Goal: Task Accomplishment & Management: Complete application form

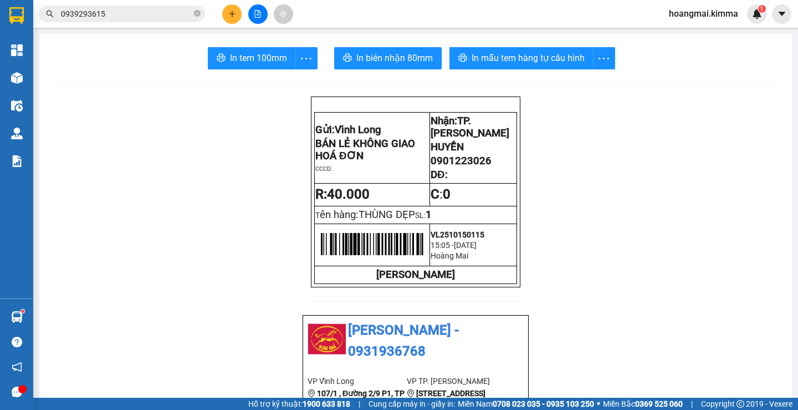
click at [232, 15] on icon "plus" at bounding box center [232, 14] width 1 height 6
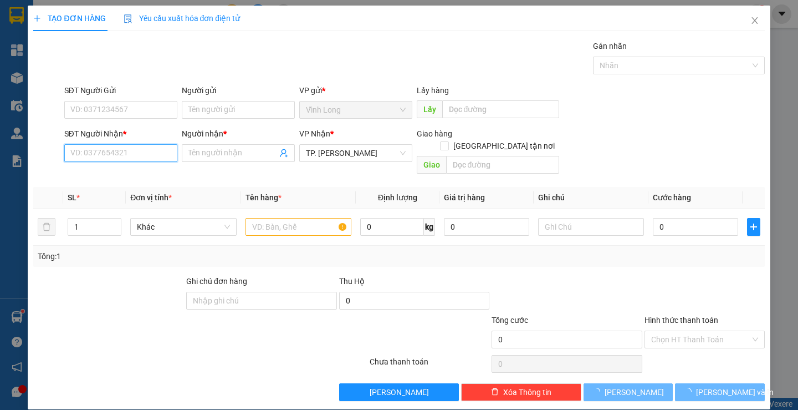
click at [161, 147] on input "SĐT Người Nhận *" at bounding box center [120, 153] width 113 height 18
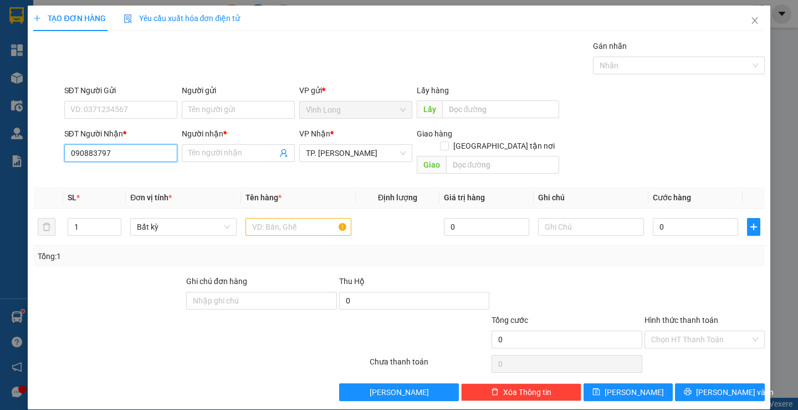
type input "0908837970"
click at [132, 171] on div "0908837970 - NGUYỆT (LONG ĐẠT)" at bounding box center [132, 175] width 124 height 12
type input "NGUYỆT (LONG ĐẠT)"
type input "0908837970"
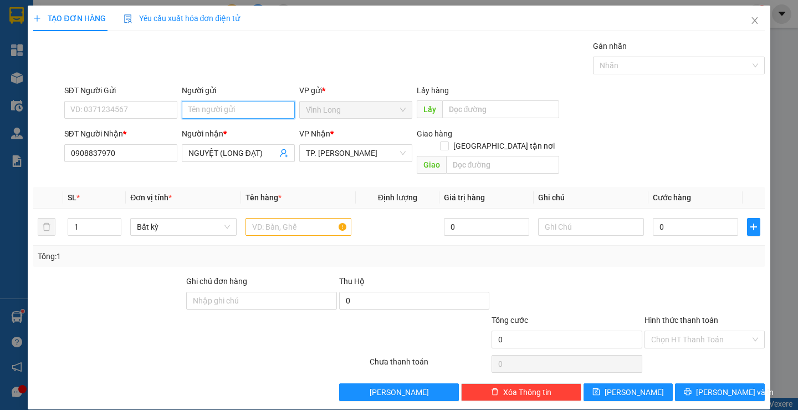
click at [236, 113] on input "Người gửi" at bounding box center [238, 110] width 113 height 18
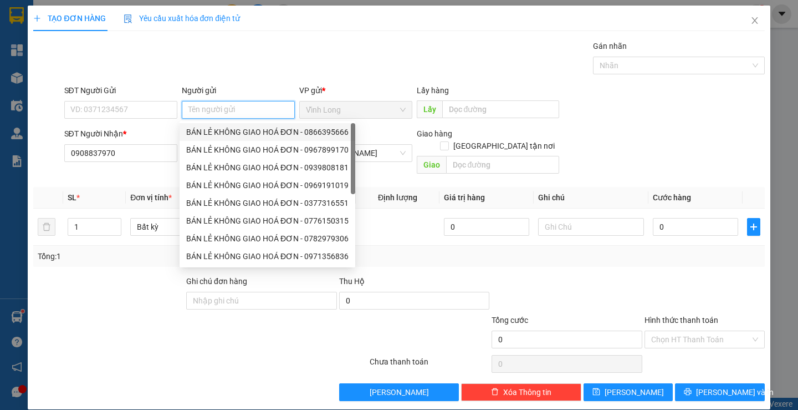
click at [239, 128] on div "BÁN LẺ KHÔNG GIAO HOÁ ĐƠN - 0866395666" at bounding box center [267, 132] width 162 height 12
type input "0866395666"
type input "BÁN LẺ KHÔNG GIAO HOÁ ĐƠN"
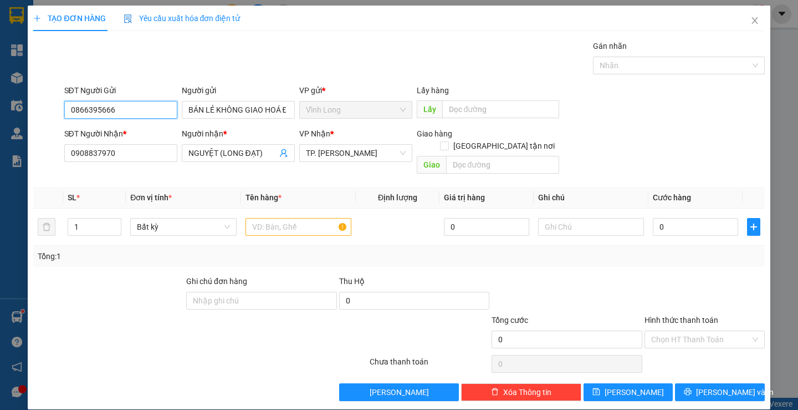
click at [134, 109] on input "0866395666" at bounding box center [120, 110] width 113 height 18
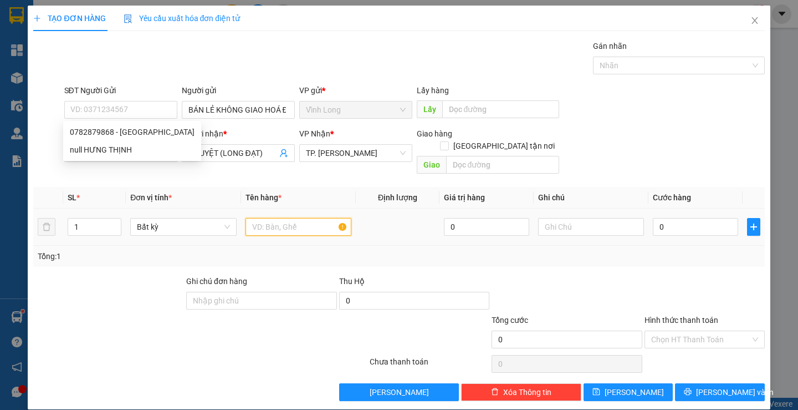
click at [261, 218] on input "text" at bounding box center [299, 227] width 106 height 18
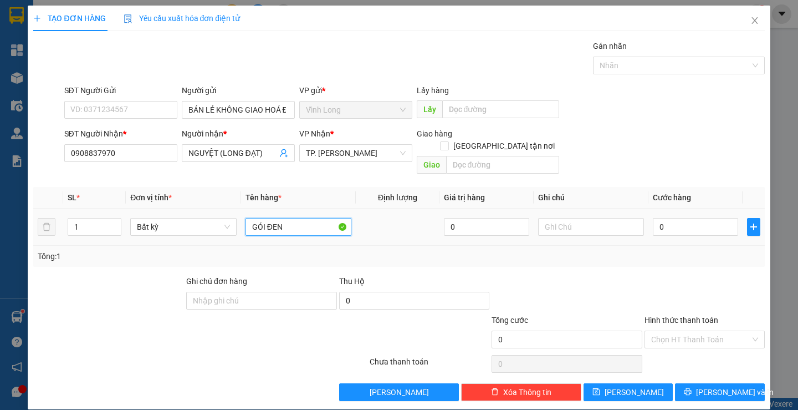
type input "GÓI ĐEN"
type input "THƯ"
type input "2"
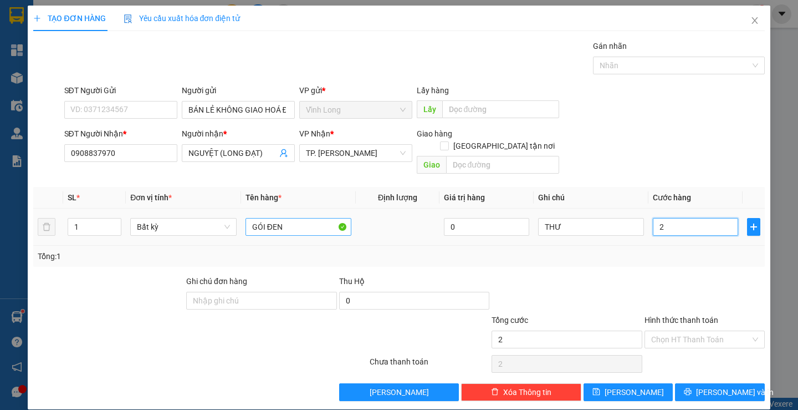
type input "20"
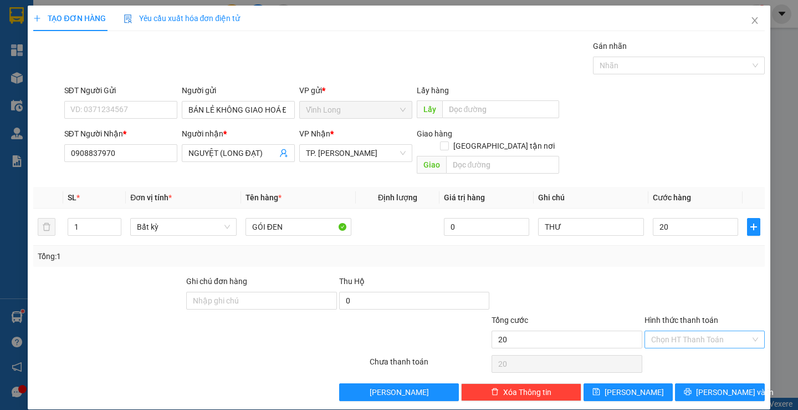
type input "20.000"
click at [664, 331] on input "Hình thức thanh toán" at bounding box center [700, 339] width 99 height 17
click at [670, 344] on div "Tại văn phòng" at bounding box center [697, 349] width 105 height 12
type input "0"
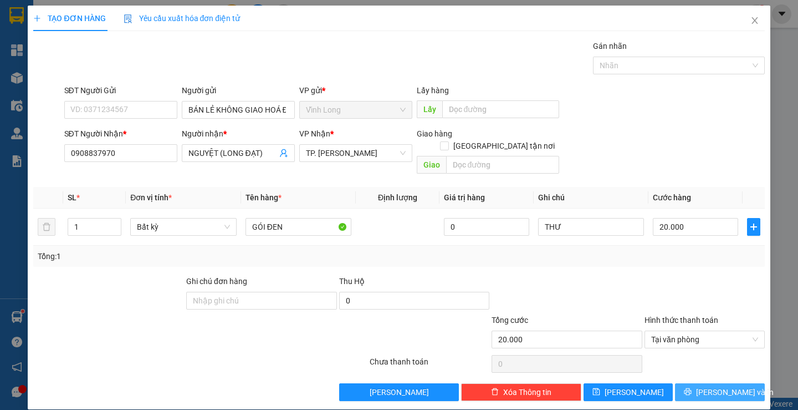
click at [691, 388] on icon "printer" at bounding box center [688, 391] width 7 height 7
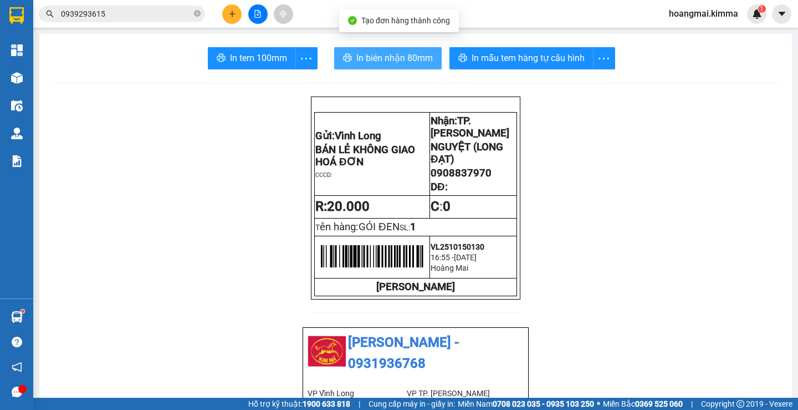
click at [401, 58] on span "In biên nhận 80mm" at bounding box center [394, 58] width 77 height 14
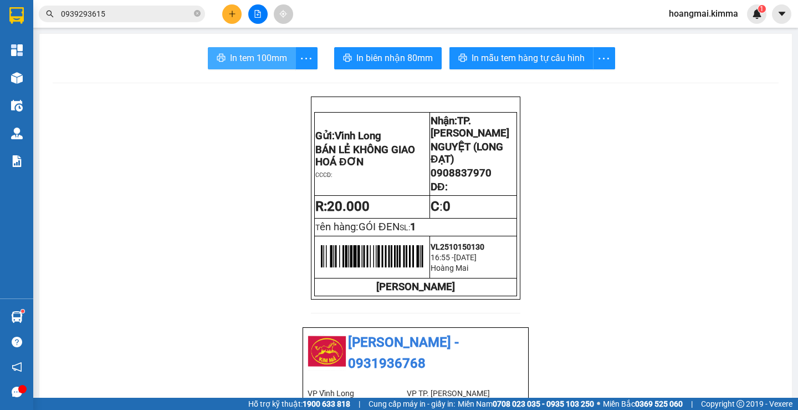
click at [243, 62] on span "In tem 100mm" at bounding box center [258, 58] width 57 height 14
click at [231, 15] on icon "plus" at bounding box center [232, 14] width 8 height 8
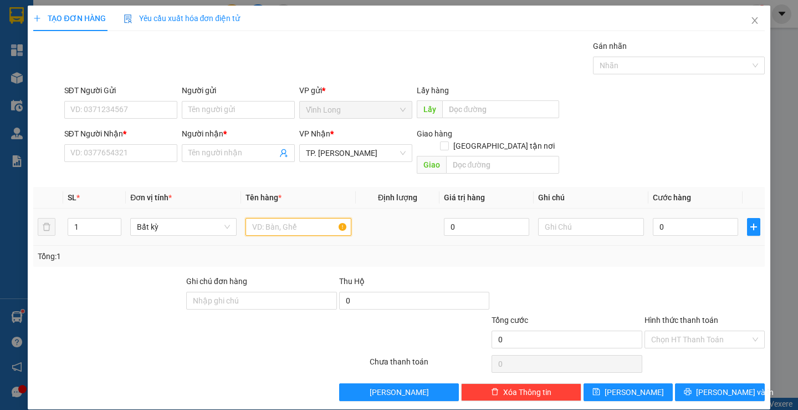
click at [263, 218] on input "text" at bounding box center [299, 227] width 106 height 18
type input "GÓI XÁM"
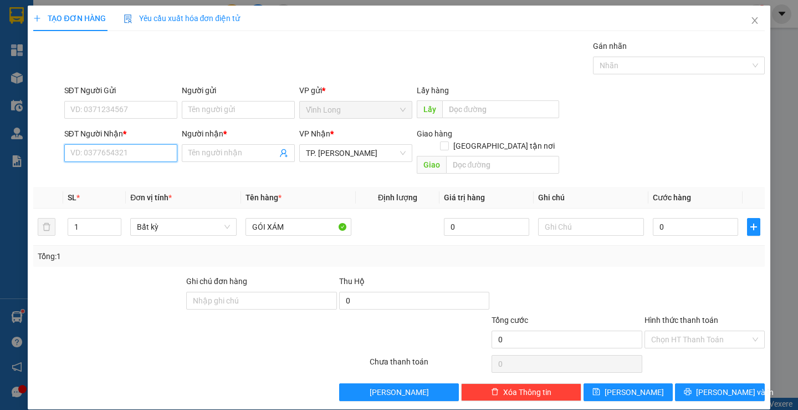
click at [153, 159] on input "SĐT Người Nhận *" at bounding box center [120, 153] width 113 height 18
type input "0978586564"
click at [145, 179] on div "0978586564 - [PERSON_NAME]" at bounding box center [124, 175] width 109 height 12
type input "DUY"
type input "0978586564"
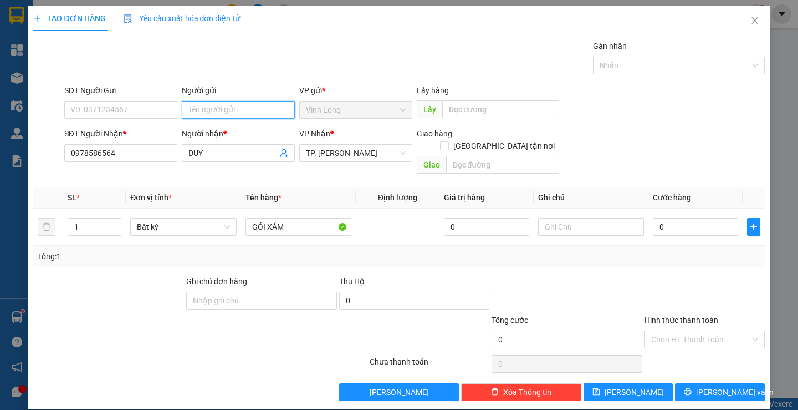
click at [206, 109] on input "Người gửi" at bounding box center [238, 110] width 113 height 18
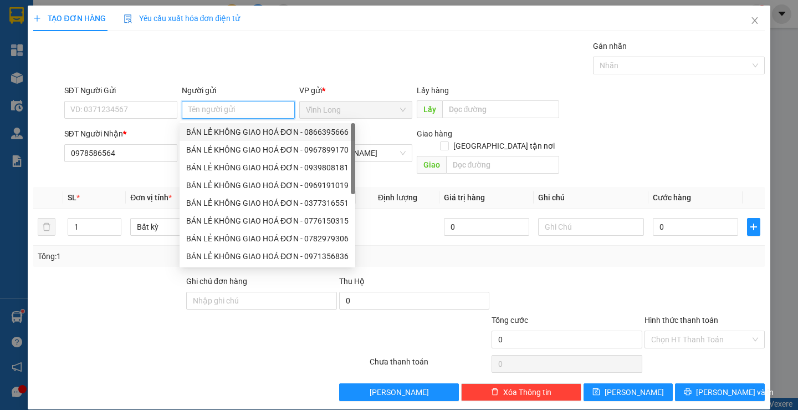
click at [215, 127] on div "BÁN LẺ KHÔNG GIAO HOÁ ĐƠN - 0866395666" at bounding box center [267, 132] width 162 height 12
type input "0866395666"
type input "BÁN LẺ KHÔNG GIAO HOÁ ĐƠN"
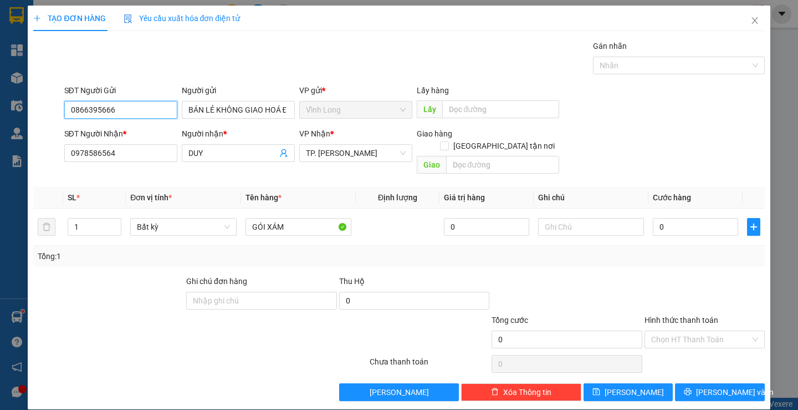
click at [157, 112] on input "0866395666" at bounding box center [120, 110] width 113 height 18
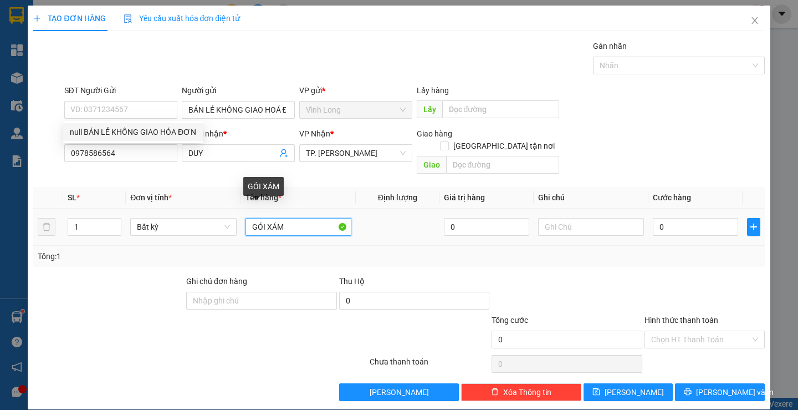
click at [302, 218] on input "GÓI XÁM" at bounding box center [299, 227] width 106 height 18
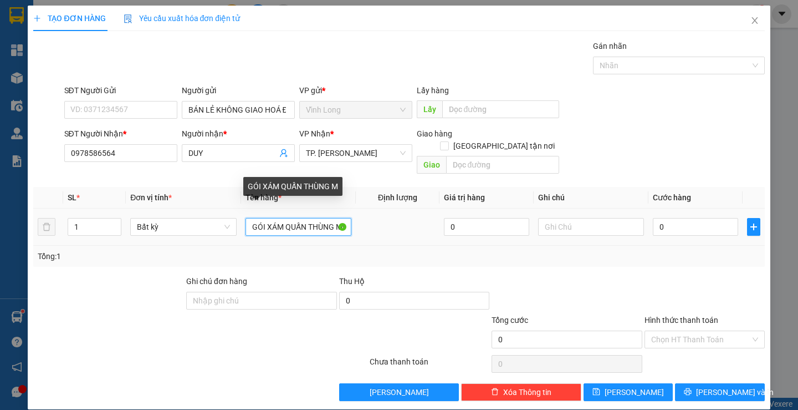
scroll to position [0, 4]
type input "GÓI XÁM QUẤN THÙNG MÌ"
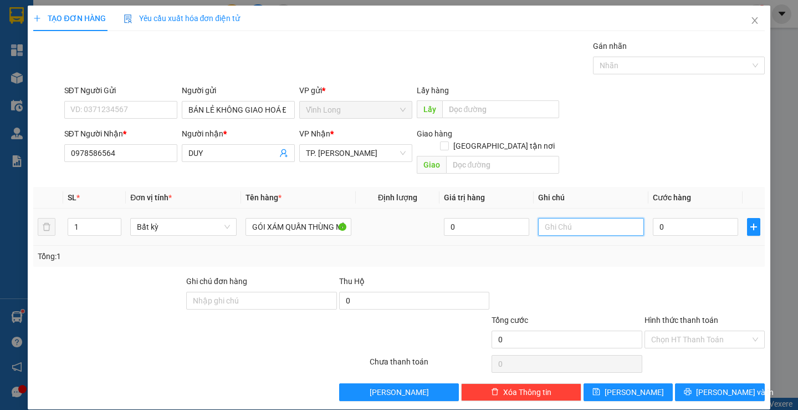
scroll to position [0, 0]
click at [594, 220] on input "text" at bounding box center [591, 227] width 106 height 18
type input "THƯ"
type input "3"
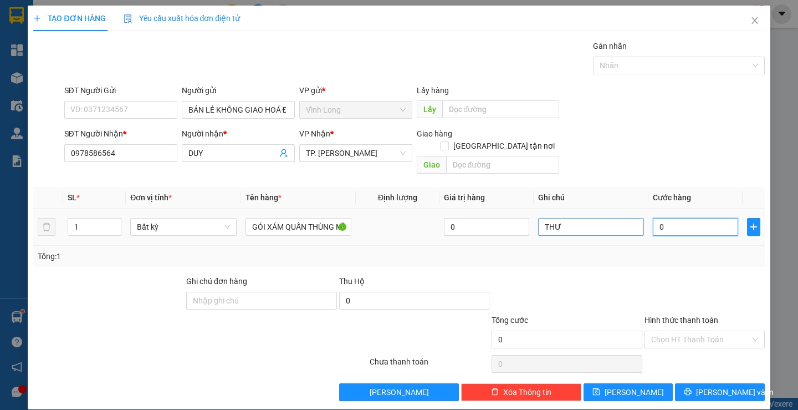
type input "3"
type input "30"
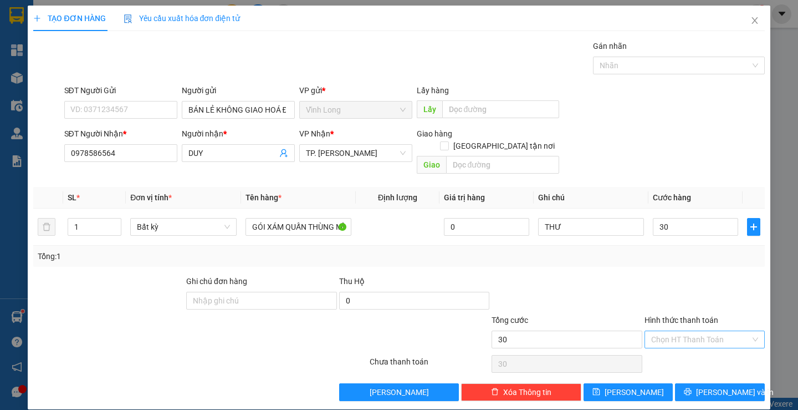
type input "30.000"
click at [664, 331] on input "Hình thức thanh toán" at bounding box center [700, 339] width 99 height 17
click at [698, 346] on div "Tại văn phòng" at bounding box center [697, 349] width 105 height 12
type input "0"
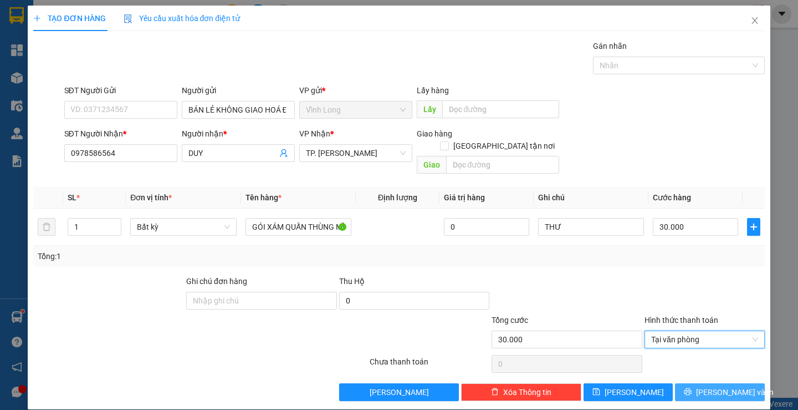
click at [703, 386] on span "[PERSON_NAME] và In" at bounding box center [735, 392] width 78 height 12
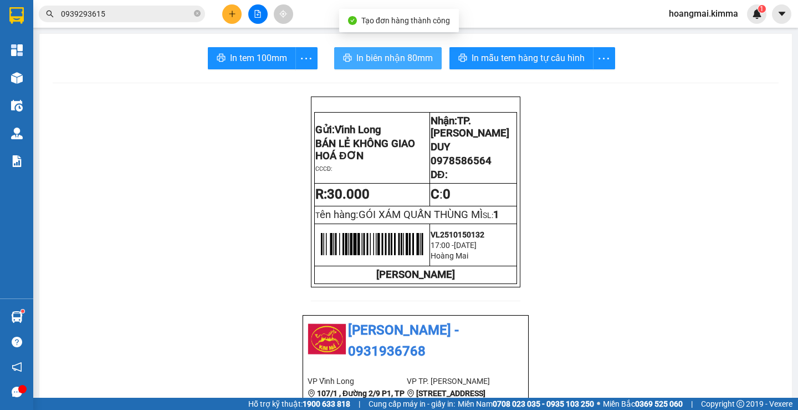
click at [350, 56] on button "In biên nhận 80mm" at bounding box center [388, 58] width 108 height 22
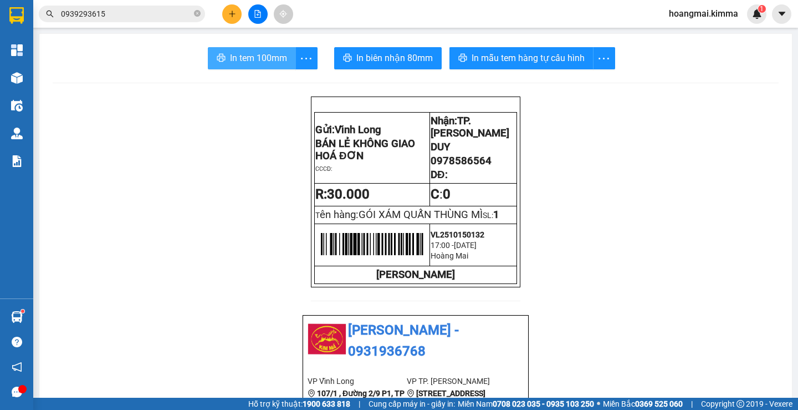
click at [257, 60] on span "In tem 100mm" at bounding box center [258, 58] width 57 height 14
click at [128, 7] on span "0939293615" at bounding box center [122, 14] width 166 height 17
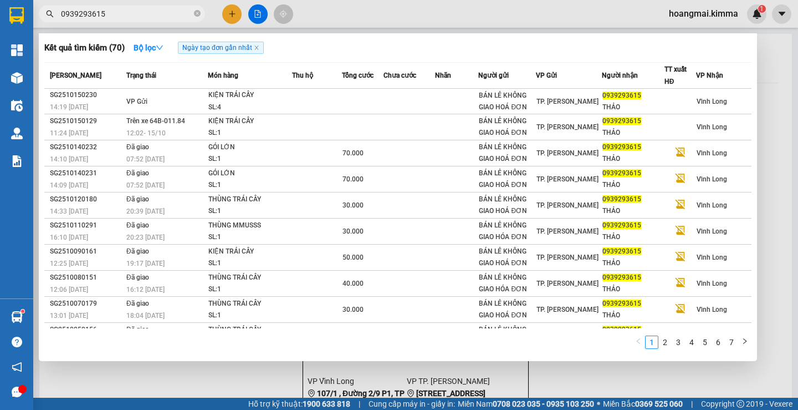
click at [128, 13] on input "0939293615" at bounding box center [126, 14] width 131 height 12
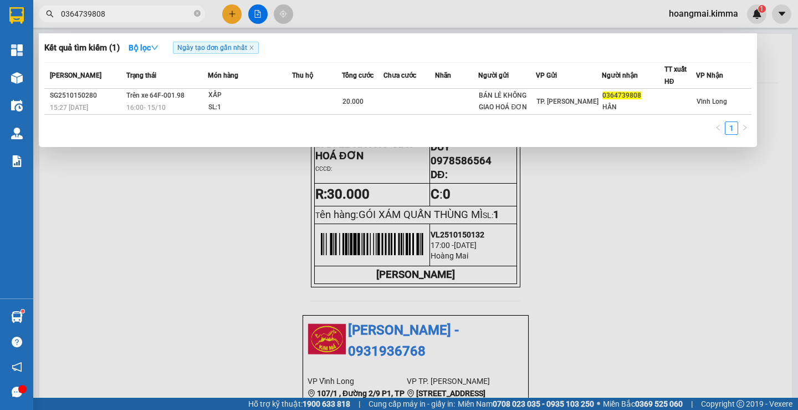
type input "0364739808"
click at [231, 13] on div at bounding box center [399, 205] width 798 height 410
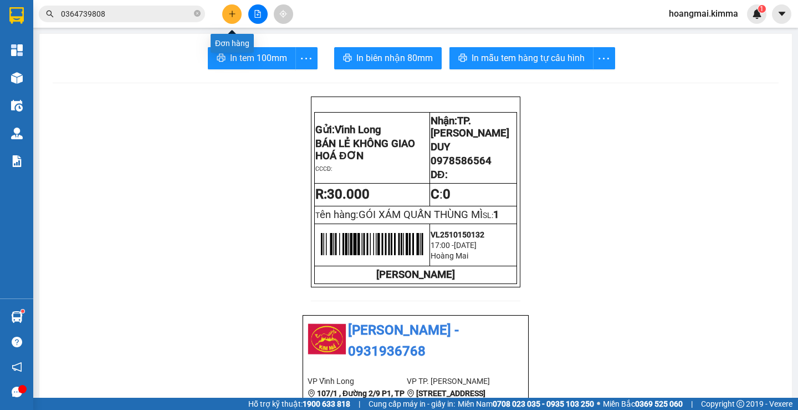
click at [231, 13] on icon "plus" at bounding box center [232, 14] width 8 height 8
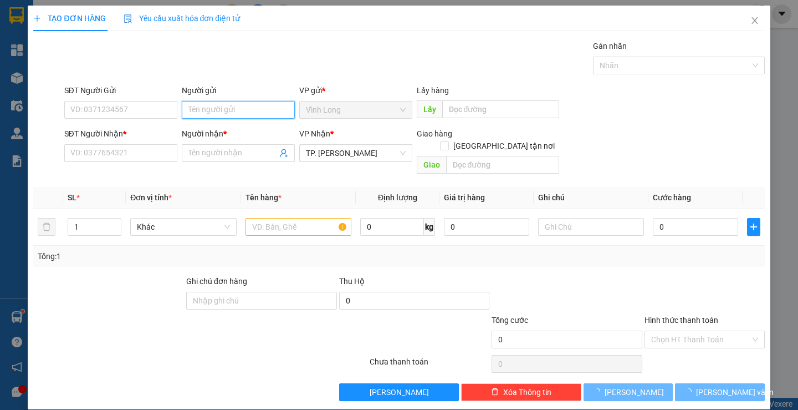
click at [211, 102] on input "Người gửi" at bounding box center [238, 110] width 113 height 18
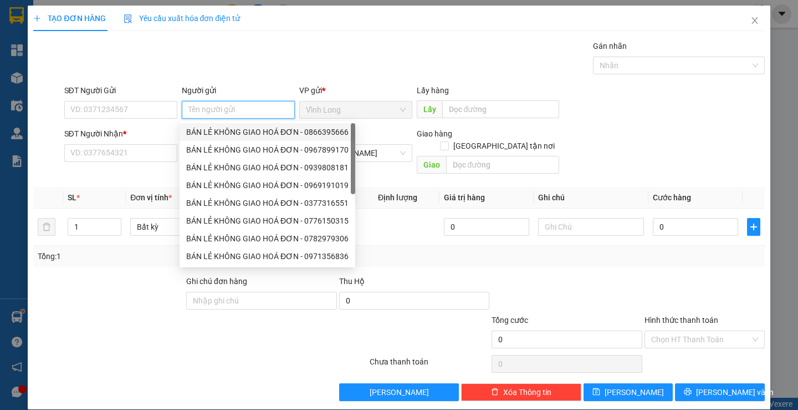
click at [215, 134] on div "BÁN LẺ KHÔNG GIAO HOÁ ĐƠN - 0866395666" at bounding box center [267, 132] width 162 height 12
type input "0866395666"
type input "BÁN LẺ KHÔNG GIAO HOÁ ĐƠN"
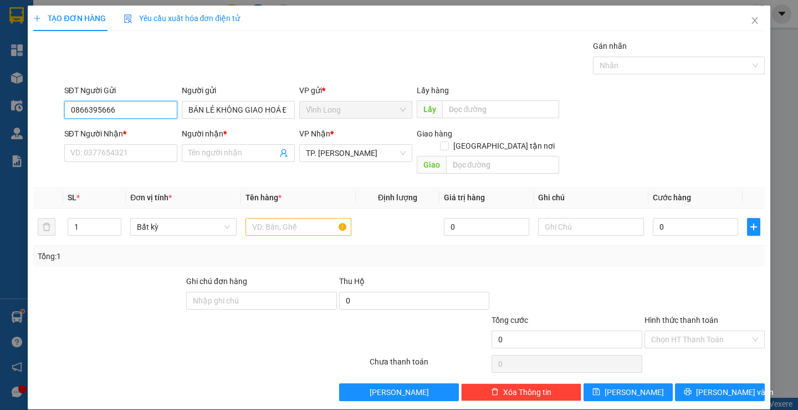
click at [156, 109] on input "0866395666" at bounding box center [120, 110] width 113 height 18
click at [284, 218] on input "text" at bounding box center [299, 227] width 106 height 18
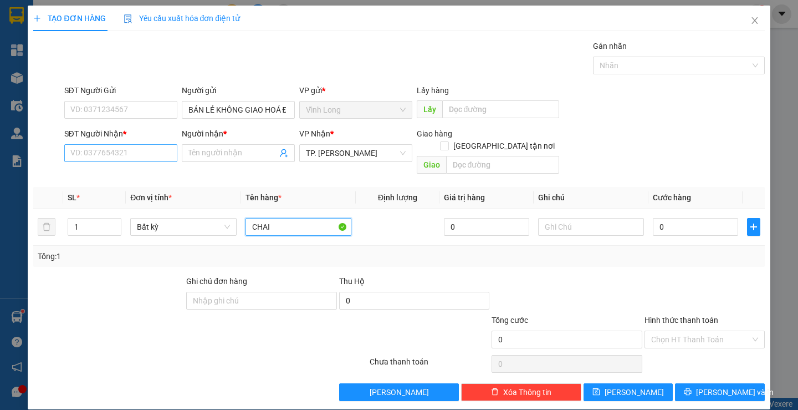
type input "CHAI"
click at [113, 152] on input "SĐT Người Nhận *" at bounding box center [120, 153] width 113 height 18
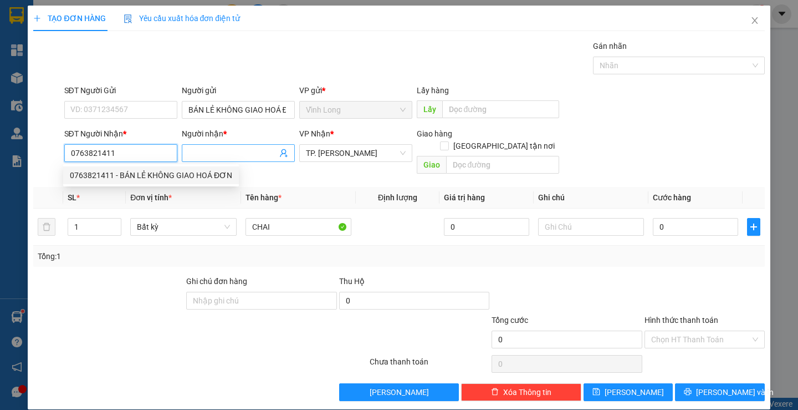
type input "0763821411"
click at [200, 153] on input "Người nhận *" at bounding box center [232, 153] width 89 height 12
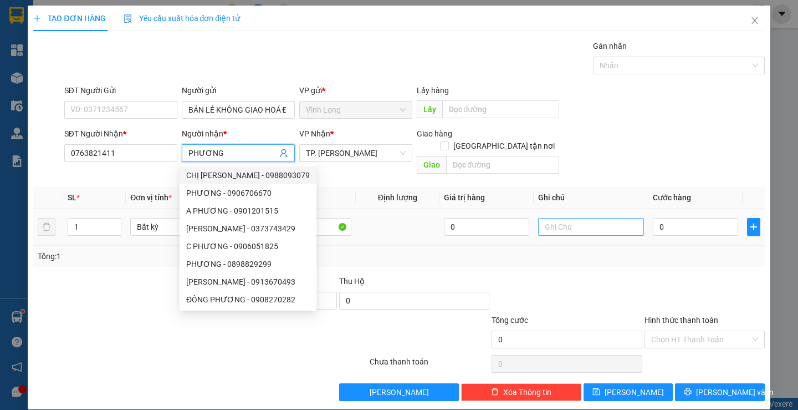
type input "PHƯƠNG"
click at [593, 218] on input "text" at bounding box center [591, 227] width 106 height 18
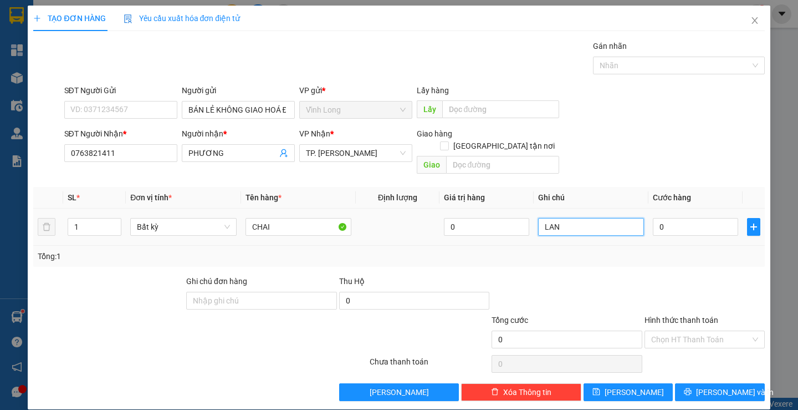
type input "LAN"
type input "2"
type input "20"
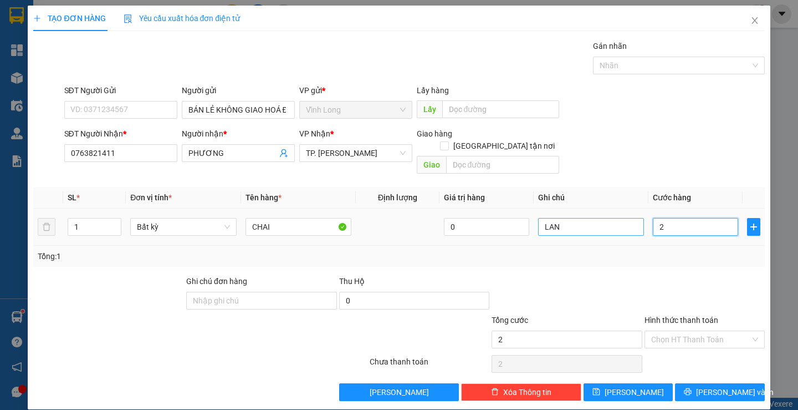
type input "20"
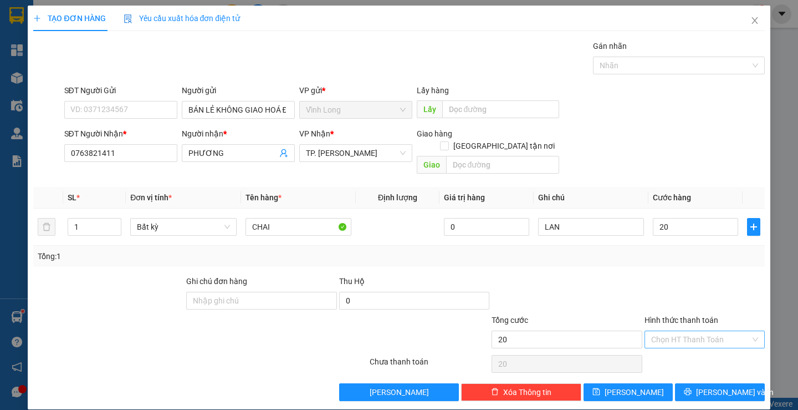
type input "20.000"
click at [661, 331] on input "Hình thức thanh toán" at bounding box center [700, 339] width 99 height 17
click at [665, 341] on div "Tại văn phòng" at bounding box center [698, 349] width 119 height 18
type input "0"
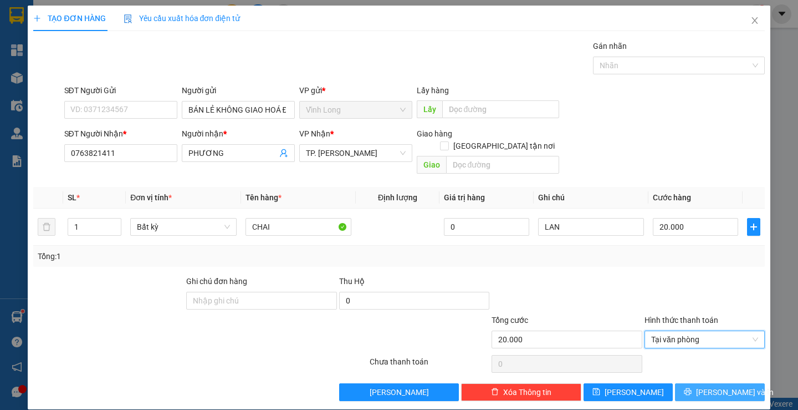
click at [730, 386] on span "[PERSON_NAME] và In" at bounding box center [735, 392] width 78 height 12
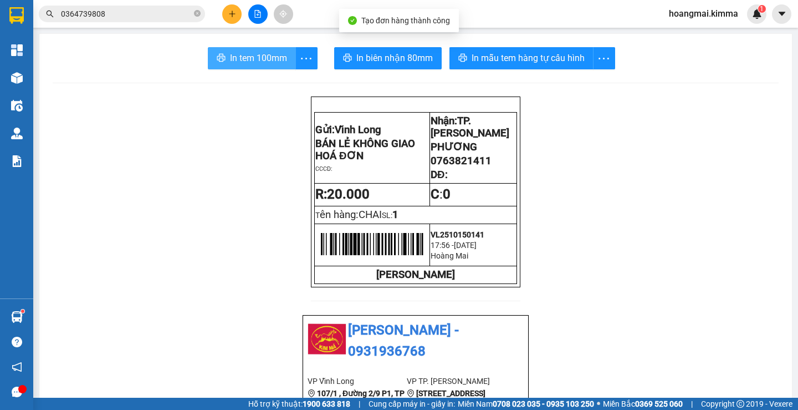
click at [263, 63] on span "In tem 100mm" at bounding box center [258, 58] width 57 height 14
